Goal: Transaction & Acquisition: Purchase product/service

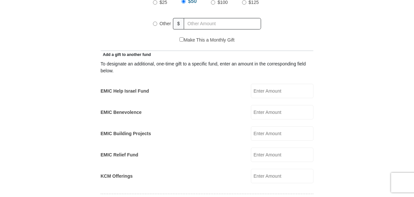
scroll to position [327, 0]
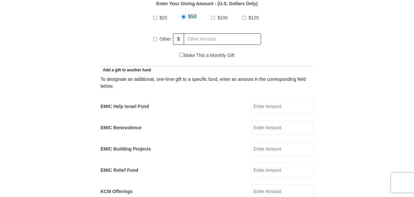
click at [266, 99] on input "EMIC Help Israel Fund" at bounding box center [282, 106] width 63 height 14
type input "50."
type input "55."
type input "[PERSON_NAME] & [PERSON_NAME]"
type input "[PERSON_NAME]"
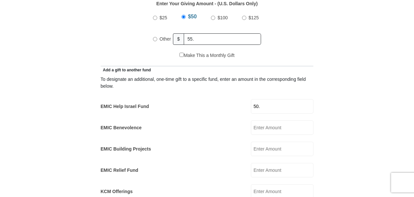
type input "[EMAIL_ADDRESS][DOMAIN_NAME]"
type input "[PERSON_NAME]"
type input "3000 cr 246"
type input "[PERSON_NAME]"
select select "[GEOGRAPHIC_DATA]"
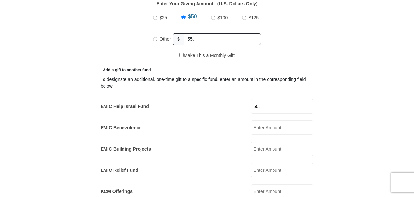
type input "79504"
type input "3253704805"
radio input "true"
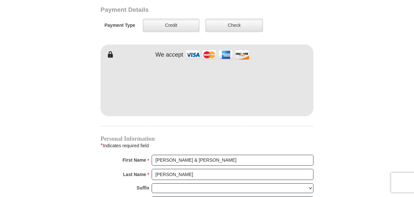
scroll to position [557, 0]
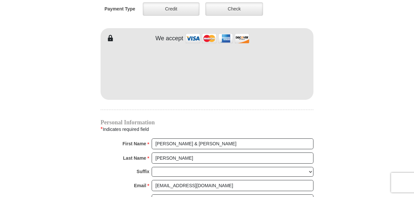
click at [120, 86] on iframe at bounding box center [207, 70] width 213 height 56
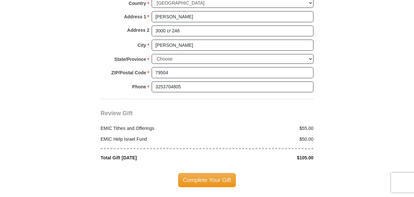
scroll to position [786, 0]
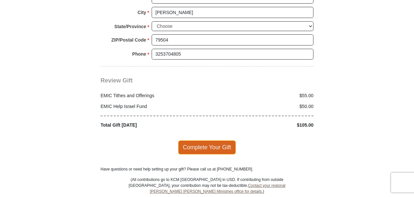
click at [199, 140] on span "Complete Your Gift" at bounding box center [207, 147] width 58 height 14
